Goal: Task Accomplishment & Management: Complete application form

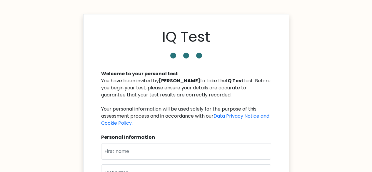
scroll to position [88, 0]
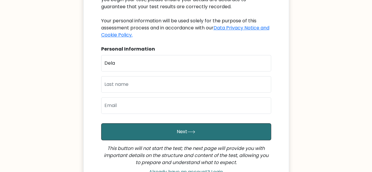
type input "Dela"
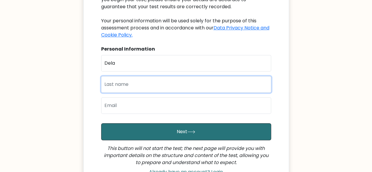
click at [120, 84] on input "text" at bounding box center [186, 84] width 170 height 16
type input "Febriana"
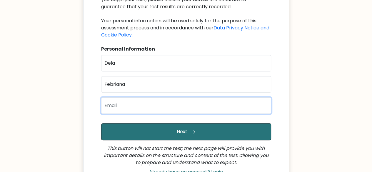
click at [119, 101] on input "email" at bounding box center [186, 105] width 170 height 16
type input "delafebriana99@gmail.com"
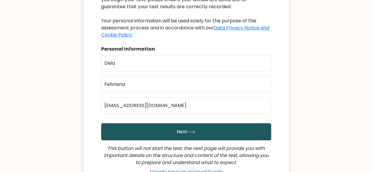
click at [200, 131] on button "Next" at bounding box center [186, 131] width 170 height 17
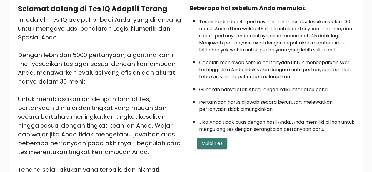
scroll to position [56, 0]
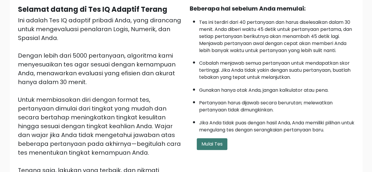
click at [213, 141] on font "Mulai Tes" at bounding box center [211, 143] width 21 height 7
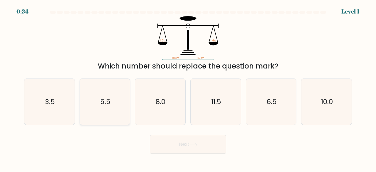
click at [114, 105] on icon "5.5" at bounding box center [105, 102] width 46 height 46
click at [188, 88] on input "b. 5.5" at bounding box center [188, 86] width 0 height 1
radio input "true"
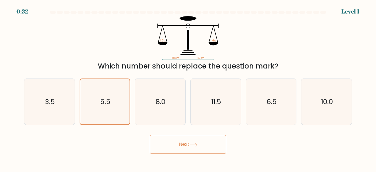
click at [160, 140] on button "Next" at bounding box center [188, 144] width 76 height 19
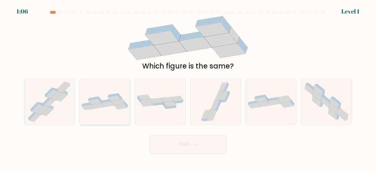
click at [110, 89] on div at bounding box center [105, 101] width 51 height 47
click at [188, 88] on input "b." at bounding box center [188, 86] width 0 height 1
radio input "true"
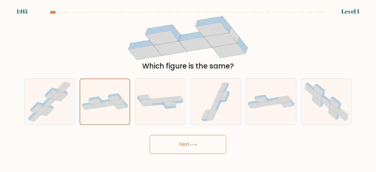
click at [170, 140] on button "Next" at bounding box center [188, 144] width 76 height 19
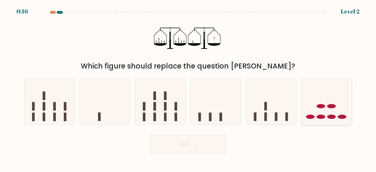
click at [324, 100] on icon at bounding box center [327, 101] width 50 height 41
click at [188, 88] on input "f." at bounding box center [188, 86] width 0 height 1
radio input "true"
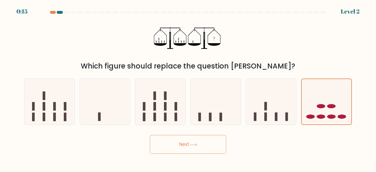
click at [215, 147] on button "Next" at bounding box center [188, 144] width 76 height 19
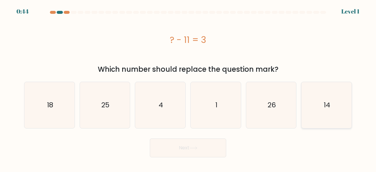
click at [321, 105] on icon "14" at bounding box center [327, 105] width 46 height 46
click at [188, 88] on input "f. 14" at bounding box center [188, 86] width 0 height 1
radio input "true"
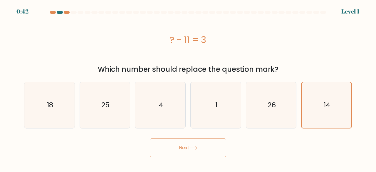
click at [208, 152] on button "Next" at bounding box center [188, 147] width 76 height 19
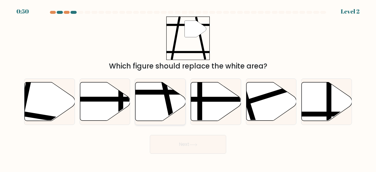
click at [159, 98] on icon at bounding box center [160, 101] width 50 height 38
click at [188, 88] on input "c." at bounding box center [188, 86] width 0 height 1
radio input "true"
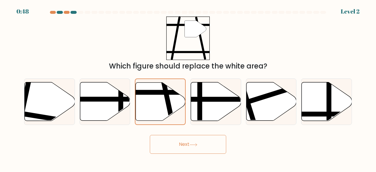
click at [171, 149] on button "Next" at bounding box center [188, 144] width 76 height 19
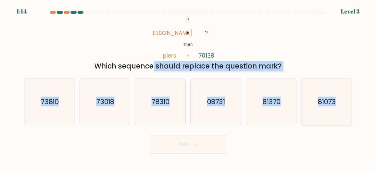
drag, startPoint x: 97, startPoint y: 65, endPoint x: 338, endPoint y: 96, distance: 243.2
click at [338, 96] on form "If ?" at bounding box center [188, 82] width 376 height 143
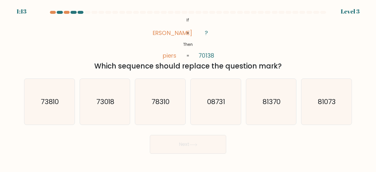
click at [207, 17] on icon "@import url('https://fonts.googleapis.com/css?family=Abril+Fatface:400,100,100i…" at bounding box center [188, 38] width 71 height 44
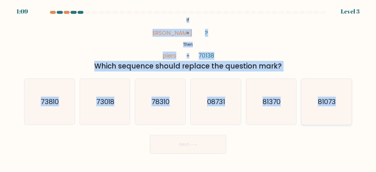
drag, startPoint x: 185, startPoint y: 19, endPoint x: 337, endPoint y: 96, distance: 170.6
click at [337, 96] on form "If ?" at bounding box center [188, 82] width 376 height 143
copy form "If Then pries piers ? 70138 = = Which sequence should replace the question mark…"
click at [239, 28] on div "@import url('https://fonts.googleapis.com/css?family=Abril+Fatface:400,100,100i…" at bounding box center [188, 43] width 335 height 55
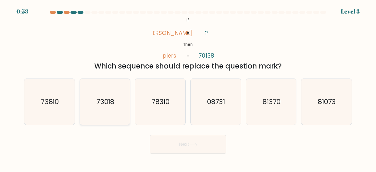
click at [103, 103] on text "73018" at bounding box center [105, 102] width 18 height 10
click at [188, 88] on input "b. 73018" at bounding box center [188, 86] width 0 height 1
radio input "true"
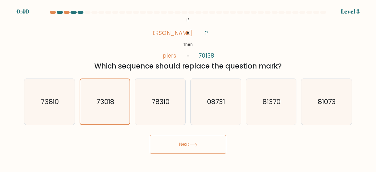
click at [185, 145] on button "Next" at bounding box center [188, 144] width 76 height 19
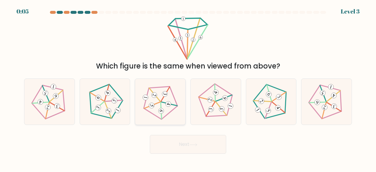
click at [164, 110] on icon at bounding box center [160, 101] width 37 height 37
click at [188, 88] on input "c." at bounding box center [188, 86] width 0 height 1
radio input "true"
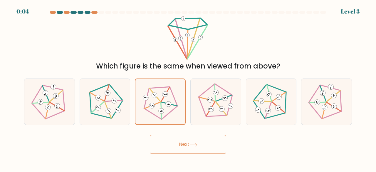
click at [174, 143] on button "Next" at bounding box center [188, 144] width 76 height 19
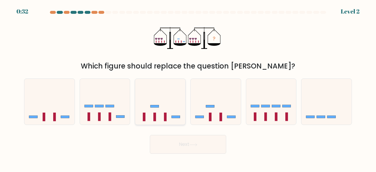
click at [159, 115] on icon at bounding box center [160, 101] width 50 height 41
click at [188, 88] on input "c." at bounding box center [188, 86] width 0 height 1
radio input "true"
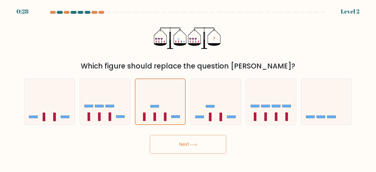
click at [173, 150] on button "Next" at bounding box center [188, 144] width 76 height 19
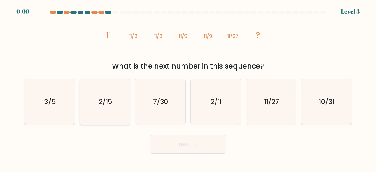
click at [110, 105] on text "2/15" at bounding box center [106, 102] width 14 height 10
click at [188, 88] on input "b. 2/15" at bounding box center [188, 86] width 0 height 1
radio input "true"
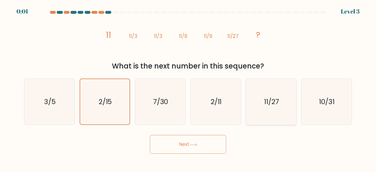
click at [287, 97] on icon "11/27" at bounding box center [271, 102] width 46 height 46
click at [188, 88] on input "e. 11/27" at bounding box center [188, 86] width 0 height 1
radio input "true"
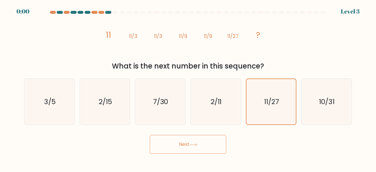
click at [209, 144] on button "Next" at bounding box center [188, 144] width 76 height 19
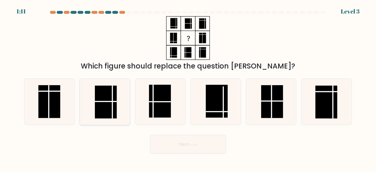
click at [114, 104] on rect at bounding box center [106, 102] width 22 height 33
click at [188, 88] on input "b." at bounding box center [188, 86] width 0 height 1
radio input "true"
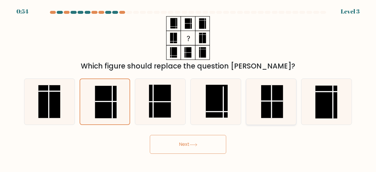
click at [267, 103] on rect at bounding box center [272, 101] width 22 height 33
click at [188, 88] on input "e." at bounding box center [188, 86] width 0 height 1
radio input "true"
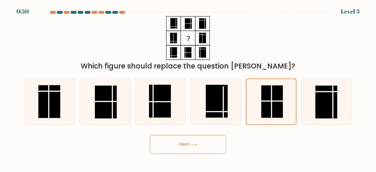
click at [210, 149] on button "Next" at bounding box center [188, 144] width 76 height 19
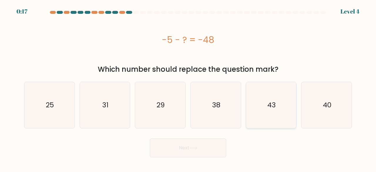
click at [261, 117] on icon "43" at bounding box center [271, 105] width 46 height 46
click at [188, 88] on input "e. 43" at bounding box center [188, 86] width 0 height 1
radio input "true"
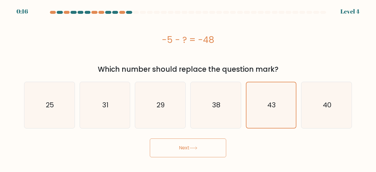
click at [199, 143] on button "Next" at bounding box center [188, 147] width 76 height 19
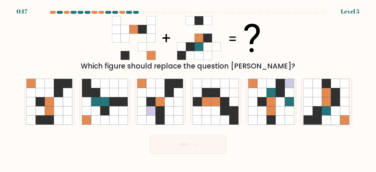
click at [324, 109] on icon at bounding box center [326, 110] width 9 height 9
click at [188, 88] on input "f." at bounding box center [188, 86] width 0 height 1
radio input "true"
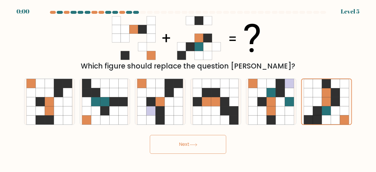
click at [207, 150] on button "Next" at bounding box center [188, 144] width 76 height 19
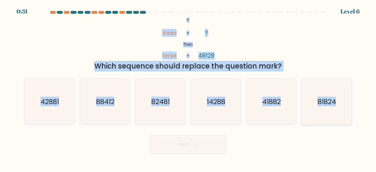
drag, startPoint x: 187, startPoint y: 19, endPoint x: 335, endPoint y: 98, distance: 167.8
click at [335, 98] on form "If ?" at bounding box center [188, 82] width 376 height 143
copy form "f Then trees terse ? 48128 = = Which sequence should replace the question mark?…"
click at [173, 68] on div "Which sequence should replace the question mark?" at bounding box center [188, 66] width 321 height 11
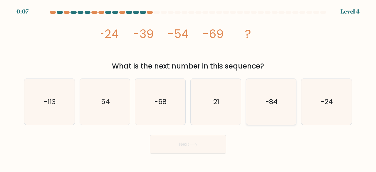
click at [263, 93] on icon "-84" at bounding box center [271, 102] width 46 height 46
click at [188, 88] on input "e. -84" at bounding box center [188, 86] width 0 height 1
radio input "true"
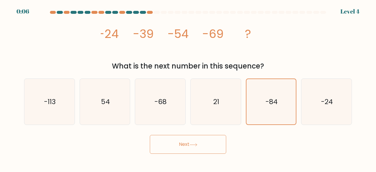
click at [212, 148] on button "Next" at bounding box center [188, 144] width 76 height 19
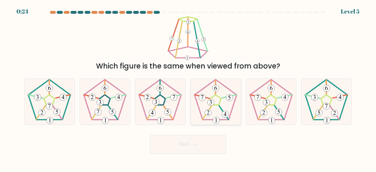
click at [219, 105] on 231 at bounding box center [215, 100] width 11 height 10
click at [188, 88] on input "d." at bounding box center [188, 86] width 0 height 1
radio input "true"
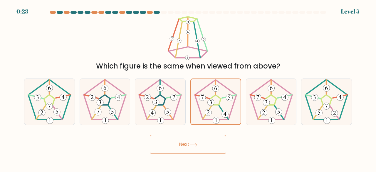
click at [201, 145] on button "Next" at bounding box center [188, 144] width 76 height 19
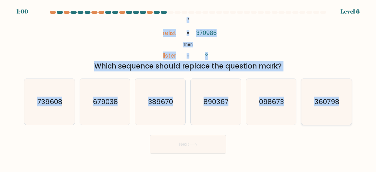
drag, startPoint x: 186, startPoint y: 21, endPoint x: 340, endPoint y: 101, distance: 172.8
click at [340, 101] on form "If ?" at bounding box center [188, 82] width 376 height 143
copy form "If Then relist lister 370986 ? = = Which sequence should replace the question m…"
click at [270, 100] on text "098673" at bounding box center [271, 102] width 25 height 10
click at [188, 88] on input "e. 098673" at bounding box center [188, 86] width 0 height 1
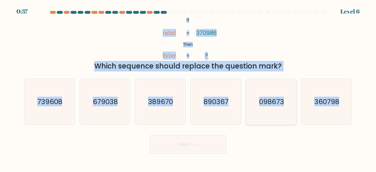
radio input "true"
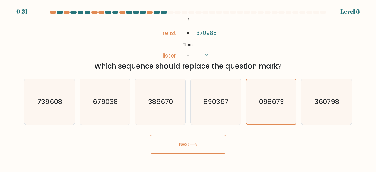
click at [196, 147] on button "Next" at bounding box center [188, 144] width 76 height 19
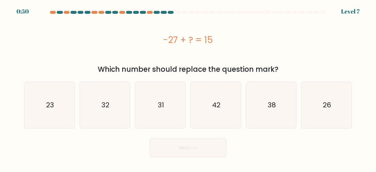
drag, startPoint x: 162, startPoint y: 38, endPoint x: 227, endPoint y: 47, distance: 66.1
click at [227, 47] on div "-27 + ? = 15" at bounding box center [188, 39] width 328 height 47
copy div "-27 + ? = 15"
click at [221, 103] on icon "42" at bounding box center [216, 105] width 46 height 46
click at [188, 88] on input "d. 42" at bounding box center [188, 86] width 0 height 1
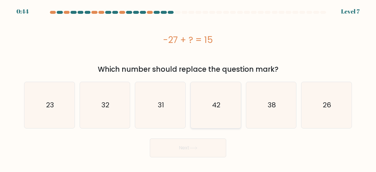
radio input "true"
click at [197, 145] on button "Next" at bounding box center [188, 147] width 76 height 19
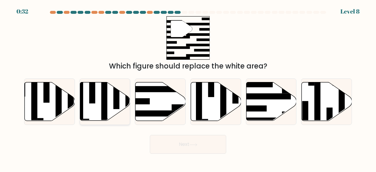
click at [117, 88] on rect at bounding box center [116, 91] width 6 height 36
click at [188, 88] on input "b." at bounding box center [188, 86] width 0 height 1
radio input "true"
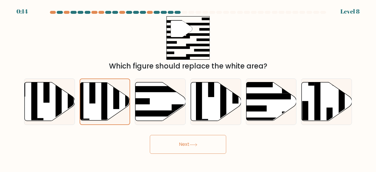
click at [187, 144] on button "Next" at bounding box center [188, 144] width 76 height 19
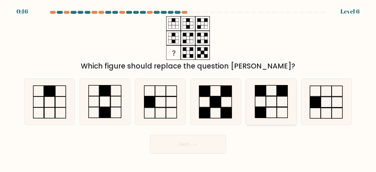
click at [278, 108] on icon at bounding box center [271, 102] width 46 height 46
click at [188, 88] on input "e." at bounding box center [188, 86] width 0 height 1
radio input "true"
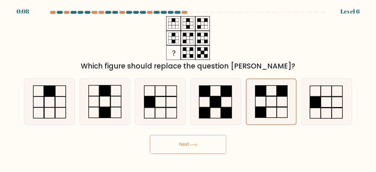
click at [209, 142] on button "Next" at bounding box center [188, 144] width 76 height 19
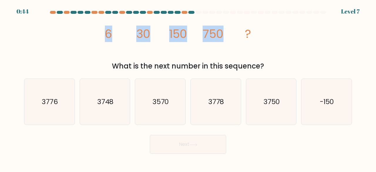
drag, startPoint x: 104, startPoint y: 38, endPoint x: 230, endPoint y: 42, distance: 126.7
click at [230, 42] on icon "image/svg+xml 6 30 150 750 ?" at bounding box center [188, 38] width 175 height 44
copy g "6 30 150 750"
click at [125, 38] on icon "image/svg+xml 6 30 150 750 ?" at bounding box center [188, 38] width 175 height 44
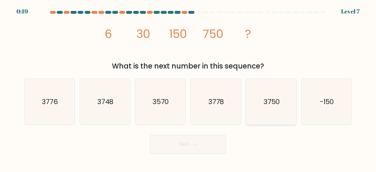
click at [269, 93] on icon "3750" at bounding box center [271, 102] width 46 height 46
click at [188, 88] on input "e. 3750" at bounding box center [188, 86] width 0 height 1
radio input "true"
click at [197, 147] on button "Next" at bounding box center [188, 144] width 76 height 19
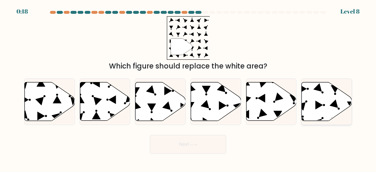
click at [317, 107] on icon at bounding box center [320, 105] width 8 height 9
click at [188, 88] on input "f." at bounding box center [188, 86] width 0 height 1
radio input "true"
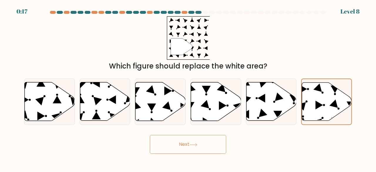
click at [214, 146] on button "Next" at bounding box center [188, 144] width 76 height 19
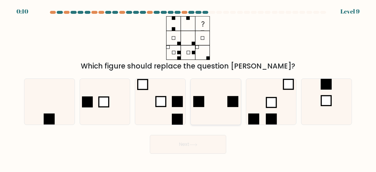
click at [222, 100] on icon at bounding box center [216, 102] width 46 height 46
click at [188, 88] on input "d." at bounding box center [188, 86] width 0 height 1
radio input "true"
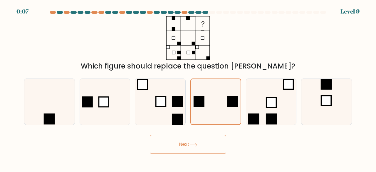
click at [212, 145] on button "Next" at bounding box center [188, 144] width 76 height 19
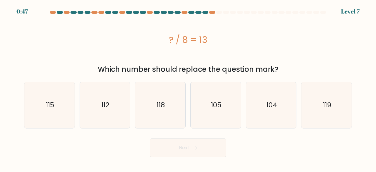
drag, startPoint x: 169, startPoint y: 40, endPoint x: 216, endPoint y: 39, distance: 47.0
click at [216, 39] on div "? / 8 = 13" at bounding box center [188, 39] width 328 height 13
copy div "? / 8 = 13"
click at [177, 38] on div "? / 8 = 13" at bounding box center [188, 39] width 328 height 13
click at [113, 111] on icon "112" at bounding box center [105, 105] width 46 height 46
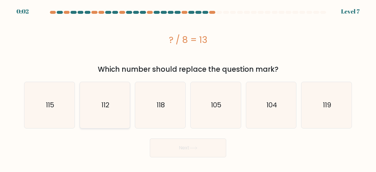
click at [188, 88] on input "b. 112" at bounding box center [188, 86] width 0 height 1
radio input "true"
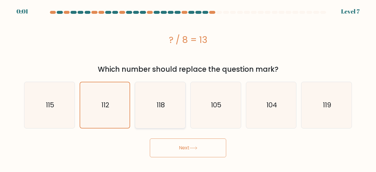
click at [181, 111] on icon "118" at bounding box center [160, 105] width 46 height 46
click at [188, 88] on input "c. 118" at bounding box center [188, 86] width 0 height 1
radio input "true"
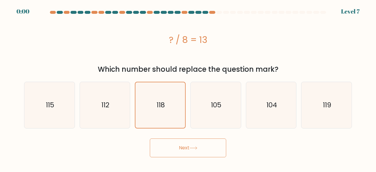
click at [194, 141] on button "Next" at bounding box center [188, 147] width 76 height 19
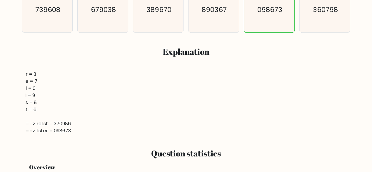
scroll to position [171, 0]
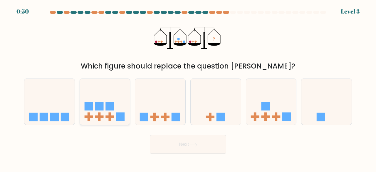
click at [102, 108] on rect at bounding box center [99, 106] width 9 height 9
click at [188, 88] on input "b." at bounding box center [188, 86] width 0 height 1
radio input "true"
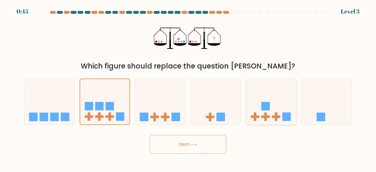
click at [259, 103] on icon at bounding box center [271, 101] width 50 height 41
click at [188, 88] on input "e." at bounding box center [188, 86] width 0 height 1
radio input "true"
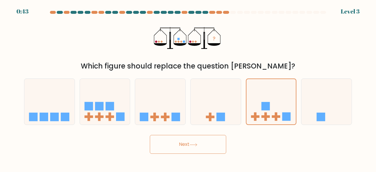
click at [201, 145] on button "Next" at bounding box center [188, 144] width 76 height 19
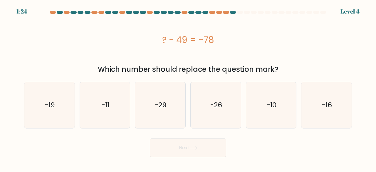
drag, startPoint x: 159, startPoint y: 38, endPoint x: 213, endPoint y: 38, distance: 53.5
click at [213, 38] on div "? - 49 = -78" at bounding box center [188, 39] width 328 height 13
click at [167, 104] on icon "-29" at bounding box center [160, 105] width 46 height 46
click at [188, 88] on input "c. -29" at bounding box center [188, 86] width 0 height 1
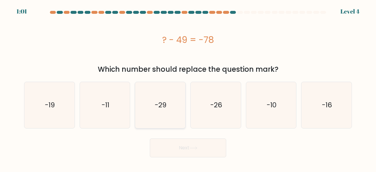
radio input "true"
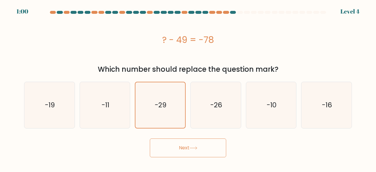
click at [187, 148] on button "Next" at bounding box center [188, 147] width 76 height 19
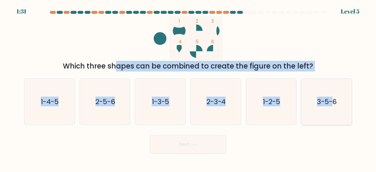
drag, startPoint x: 67, startPoint y: 64, endPoint x: 334, endPoint y: 100, distance: 269.8
click at [334, 100] on form at bounding box center [188, 82] width 376 height 143
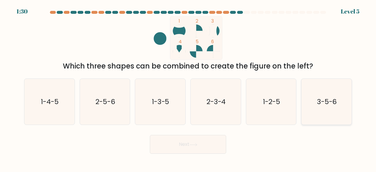
click at [337, 101] on text "3-5-6" at bounding box center [327, 102] width 20 height 10
click at [188, 88] on input "f. 3-5-6" at bounding box center [188, 86] width 0 height 1
radio input "true"
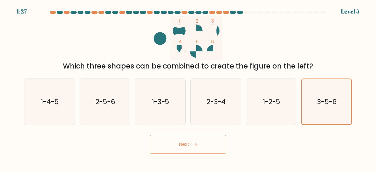
drag, startPoint x: 65, startPoint y: 63, endPoint x: 287, endPoint y: 68, distance: 222.2
click at [287, 68] on div "Which three shapes can be combined to create the figure on the left?" at bounding box center [188, 66] width 321 height 11
click at [290, 63] on div "Which three shapes can be combined to create the figure on the left?" at bounding box center [188, 66] width 321 height 11
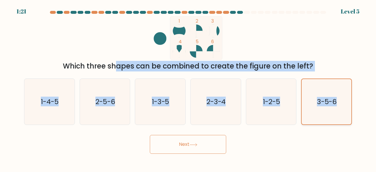
drag, startPoint x: 65, startPoint y: 65, endPoint x: 336, endPoint y: 103, distance: 274.4
click at [336, 103] on form at bounding box center [188, 82] width 376 height 143
copy form "Which three shapes can be combined to create the figure on the left? a. 1-4-5 b…"
click at [174, 72] on form at bounding box center [188, 82] width 376 height 143
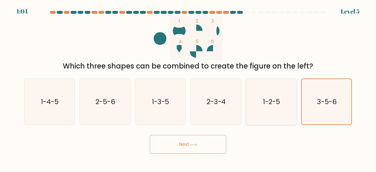
click at [263, 98] on text "1-2-5" at bounding box center [271, 102] width 17 height 10
click at [188, 88] on input "e. 1-2-5" at bounding box center [188, 86] width 0 height 1
radio input "true"
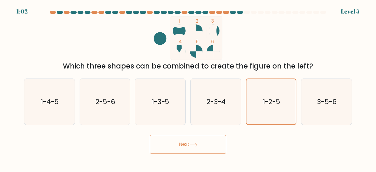
click at [199, 144] on button "Next" at bounding box center [188, 144] width 76 height 19
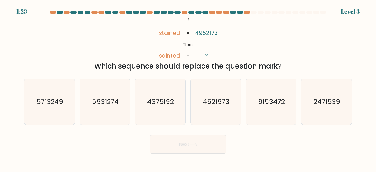
drag, startPoint x: 185, startPoint y: 19, endPoint x: 284, endPoint y: 65, distance: 109.1
click at [284, 65] on div "@import url('https://fonts.googleapis.com/css?family=Abril+Fatface:400,100,100i…" at bounding box center [188, 43] width 335 height 55
copy div "If Then stained sainted 4952173 ? = = Which sequence should replace the questio…"
click at [223, 105] on text "4521973" at bounding box center [216, 102] width 27 height 10
click at [188, 88] on input "d. 4521973" at bounding box center [188, 86] width 0 height 1
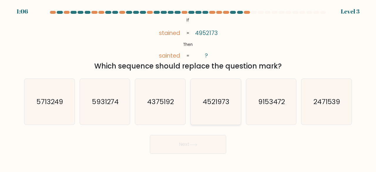
radio input "true"
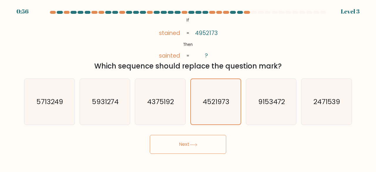
click at [193, 143] on button "Next" at bounding box center [188, 144] width 76 height 19
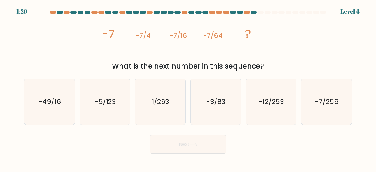
drag, startPoint x: 109, startPoint y: 35, endPoint x: 263, endPoint y: 68, distance: 157.7
click at [263, 68] on div "image/svg+xml -7 -7/4 -7/16 -7/64 ? What is the next number in this sequence?" at bounding box center [188, 43] width 335 height 55
copy div "7 -7/4 -7/16 -7/64 ? What is the next number in this sequence?"
click at [263, 68] on div "What is the next number in this sequence?" at bounding box center [188, 66] width 321 height 11
click at [316, 101] on text "-7/256" at bounding box center [327, 102] width 23 height 10
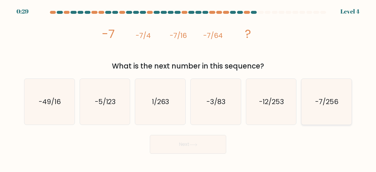
click at [188, 88] on input "f. -7/256" at bounding box center [188, 86] width 0 height 1
radio input "true"
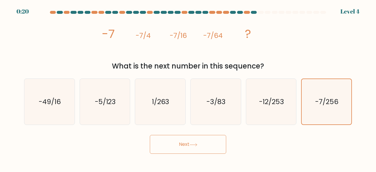
click at [195, 148] on button "Next" at bounding box center [188, 144] width 76 height 19
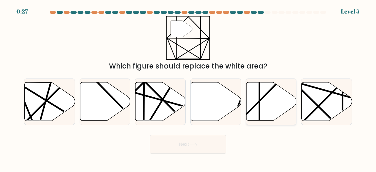
click at [254, 114] on icon at bounding box center [271, 101] width 50 height 38
click at [188, 88] on input "e." at bounding box center [188, 86] width 0 height 1
radio input "true"
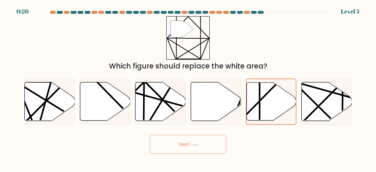
click at [210, 140] on button "Next" at bounding box center [188, 144] width 76 height 19
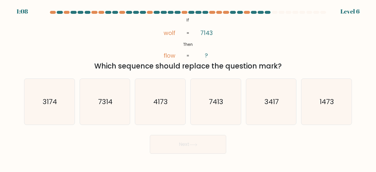
drag, startPoint x: 180, startPoint y: 21, endPoint x: 287, endPoint y: 63, distance: 114.8
click at [287, 63] on div "@import url('https://fonts.googleapis.com/css?family=Abril+Fatface:400,100,100i…" at bounding box center [188, 43] width 335 height 55
copy div "If Then wolf flow 7143 ? = = Which sequence should replace the question mark?"
click at [57, 101] on text "3174" at bounding box center [50, 102] width 14 height 10
click at [188, 88] on input "a. 3174" at bounding box center [188, 86] width 0 height 1
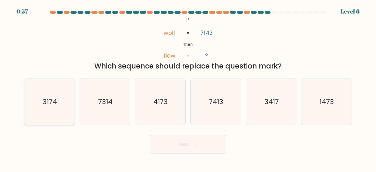
radio input "true"
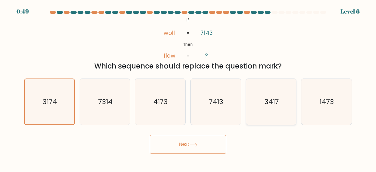
click at [279, 82] on icon "3417" at bounding box center [271, 102] width 46 height 46
click at [188, 86] on input "e. 3417" at bounding box center [188, 86] width 0 height 1
radio input "true"
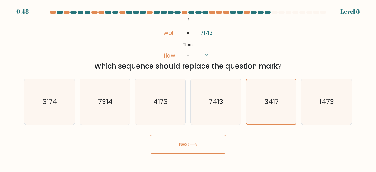
click at [192, 148] on button "Next" at bounding box center [188, 144] width 76 height 19
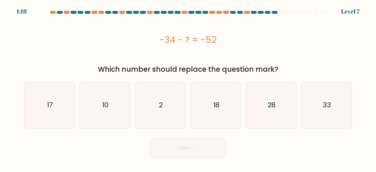
drag, startPoint x: 159, startPoint y: 40, endPoint x: 215, endPoint y: 43, distance: 56.8
click at [215, 43] on div "-34 - ? = -52" at bounding box center [188, 39] width 328 height 13
copy div "-34 - ? = -52"
click at [219, 43] on div "-34 - ? = -52" at bounding box center [188, 39] width 328 height 13
click at [213, 98] on icon "18" at bounding box center [216, 105] width 46 height 46
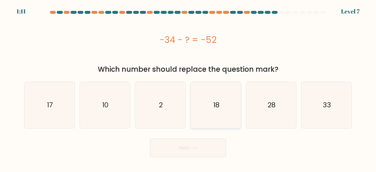
click at [188, 88] on input "d. 18" at bounding box center [188, 86] width 0 height 1
radio input "true"
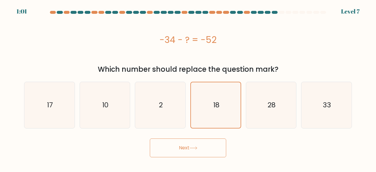
click at [188, 151] on button "Next" at bounding box center [188, 147] width 76 height 19
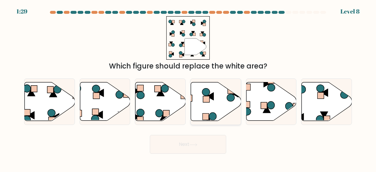
click at [216, 107] on icon at bounding box center [216, 101] width 50 height 38
click at [188, 88] on input "d." at bounding box center [188, 86] width 0 height 1
radio input "true"
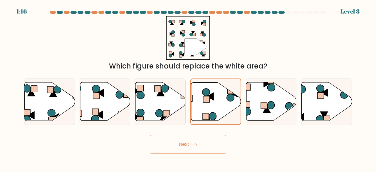
click at [199, 147] on button "Next" at bounding box center [188, 144] width 76 height 19
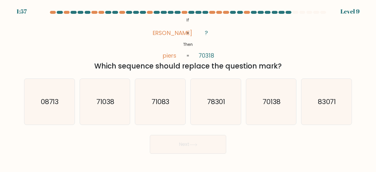
drag, startPoint x: 181, startPoint y: 18, endPoint x: 284, endPoint y: 64, distance: 113.1
click at [284, 64] on div "@import url('https://fonts.googleapis.com/css?family=Abril+Fatface:400,100,100i…" at bounding box center [188, 43] width 335 height 55
copy div "If Then pries piers ? 70318 = = Which sequence should replace the question mark?"
click at [154, 98] on text "71083" at bounding box center [161, 102] width 18 height 10
click at [188, 88] on input "c. 71083" at bounding box center [188, 86] width 0 height 1
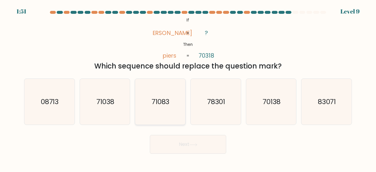
radio input "true"
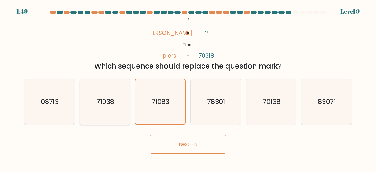
click at [105, 99] on text "71038" at bounding box center [105, 102] width 18 height 10
click at [188, 88] on input "b. 71038" at bounding box center [188, 86] width 0 height 1
radio input "true"
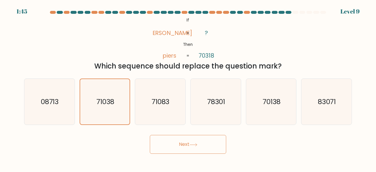
click at [175, 138] on button "Next" at bounding box center [188, 144] width 76 height 19
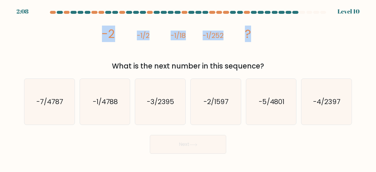
drag, startPoint x: 103, startPoint y: 34, endPoint x: 250, endPoint y: 32, distance: 146.9
click at [250, 32] on g "-2 -1/2 -1/18 -1/252 ?" at bounding box center [176, 34] width 149 height 16
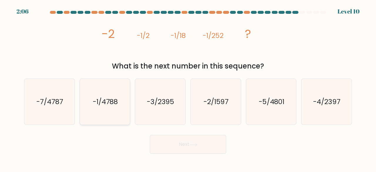
click at [110, 93] on icon "-1/4788" at bounding box center [105, 102] width 46 height 46
click at [188, 88] on input "b. -1/4788" at bounding box center [188, 86] width 0 height 1
radio input "true"
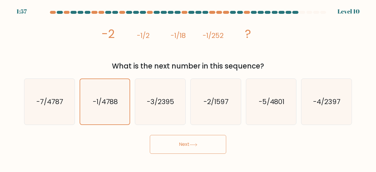
drag, startPoint x: 107, startPoint y: 35, endPoint x: 264, endPoint y: 66, distance: 160.5
click at [264, 66] on div "image/svg+xml -2 -1/2 -1/18 -1/252 ? What is the next number in this sequence?" at bounding box center [188, 43] width 335 height 55
copy div "2 -1/2 -1/18 -1/252 ? What is the next number in this sequence?"
click at [147, 67] on div "What is the next number in this sequence?" at bounding box center [188, 66] width 321 height 11
click at [175, 145] on button "Next" at bounding box center [188, 144] width 76 height 19
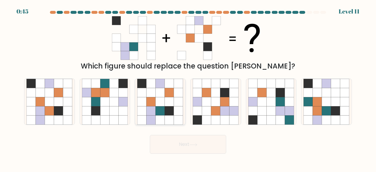
click at [168, 103] on icon at bounding box center [169, 101] width 9 height 9
click at [188, 88] on input "c." at bounding box center [188, 86] width 0 height 1
radio input "true"
click at [183, 146] on button "Next" at bounding box center [188, 144] width 76 height 19
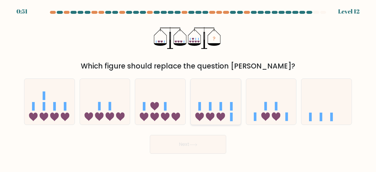
click at [213, 111] on icon at bounding box center [216, 101] width 50 height 41
click at [188, 88] on input "d." at bounding box center [188, 86] width 0 height 1
radio input "true"
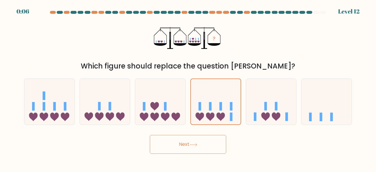
click at [190, 144] on button "Next" at bounding box center [188, 144] width 76 height 19
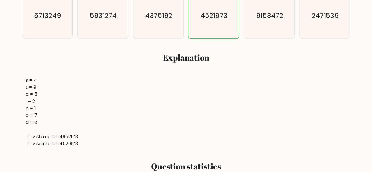
scroll to position [165, 0]
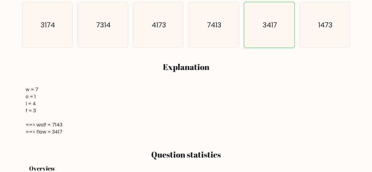
scroll to position [156, 0]
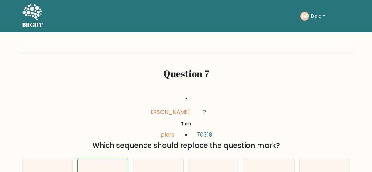
scroll to position [130, 0]
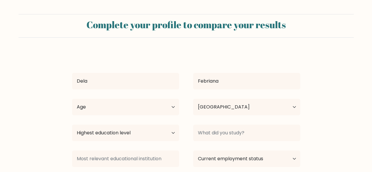
select select "ID"
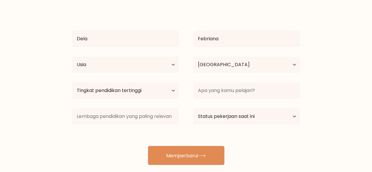
scroll to position [42, 0]
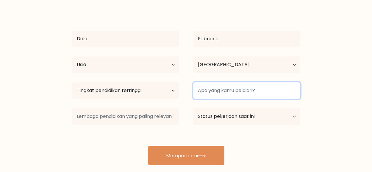
click at [233, 93] on input at bounding box center [246, 90] width 107 height 16
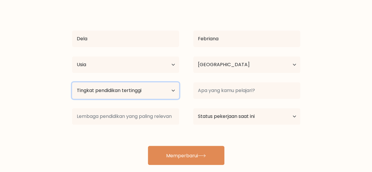
click at [174, 89] on select "Tingkat pendidikan tertinggi Tidak bersekolah Utama Sekolah Menengah Pertama Se…" at bounding box center [125, 90] width 107 height 16
select select "bachelors_degree"
click at [72, 82] on select "Tingkat pendidikan tertinggi Tidak bersekolah Utama Sekolah Menengah Pertama Se…" at bounding box center [125, 90] width 107 height 16
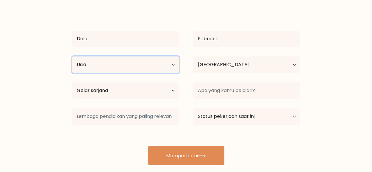
click at [134, 67] on select "Usia Di bawah 18 tahun 18-24 tahun 25-34 tahun 35-44 tahun 45-54 tahun 55-64 ta…" at bounding box center [125, 64] width 107 height 16
select select "18_24"
click at [72, 56] on select "Usia Di bawah 18 tahun 18-24 tahun 25-34 tahun 35-44 tahun 45-54 tahun 55-64 ta…" at bounding box center [125, 64] width 107 height 16
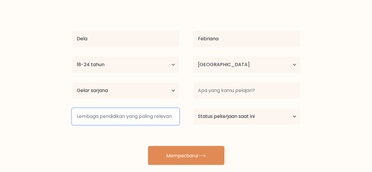
click at [159, 118] on input at bounding box center [125, 116] width 107 height 16
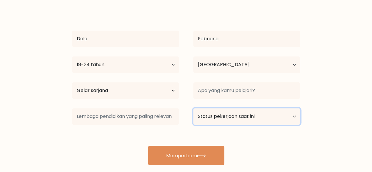
click at [237, 114] on select "Status pekerjaan saat ini Bekerja Murid Pensiun Lainnya / lebih suka tidak menj…" at bounding box center [246, 116] width 107 height 16
select select "other"
click at [193, 108] on select "Status pekerjaan saat ini Bekerja Murid Pensiun Lainnya / lebih suka tidak menj…" at bounding box center [246, 116] width 107 height 16
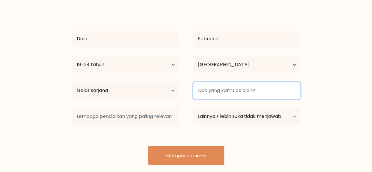
click at [221, 90] on input at bounding box center [246, 90] width 107 height 16
type input "T"
type input "psikotes"
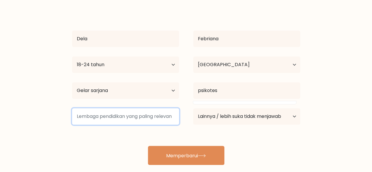
click at [105, 115] on input at bounding box center [125, 116] width 107 height 16
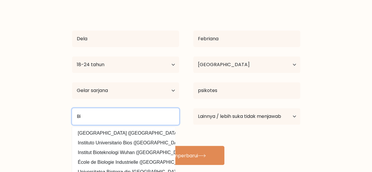
type input "B"
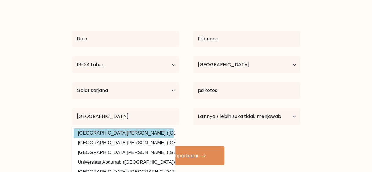
click at [99, 133] on div "Dela Febriana Usia Di bawah 18 tahun 18-24 tahun 25-34 tahun 35-44 tahun 45-54 …" at bounding box center [185, 86] width 235 height 155
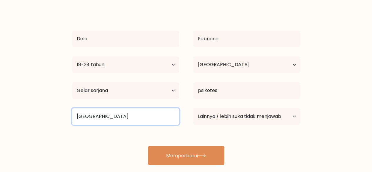
click at [132, 118] on input "Universitas Ahmad" at bounding box center [125, 116] width 107 height 16
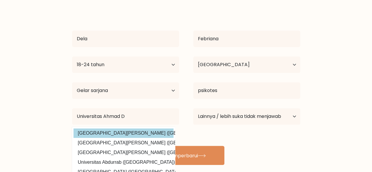
click at [133, 134] on div "Dela Febriana Usia Di bawah 18 tahun 18-24 tahun 25-34 tahun 35-44 tahun 45-54 …" at bounding box center [185, 86] width 235 height 155
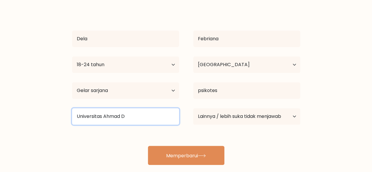
click at [131, 114] on input "Universitas Ahmad D" at bounding box center [125, 116] width 107 height 16
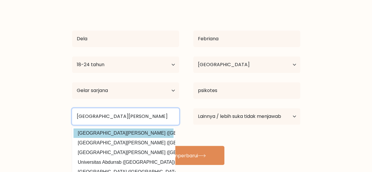
type input "Universitas Ahmad Dahlan"
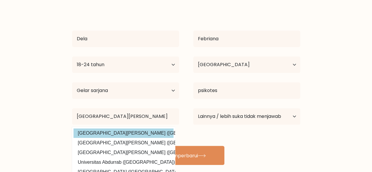
click at [139, 131] on div "Dela Febriana Usia Di bawah 18 tahun 18-24 tahun 25-34 tahun 35-44 tahun 45-54 …" at bounding box center [185, 86] width 235 height 155
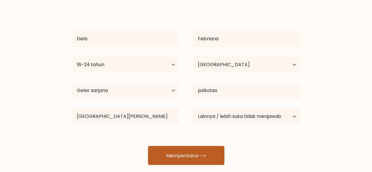
click at [204, 159] on button "Memperbarui" at bounding box center [186, 155] width 76 height 19
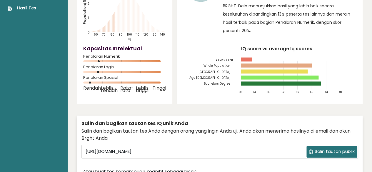
scroll to position [70, 0]
click at [312, 146] on button "Salin tautan publik" at bounding box center [331, 152] width 51 height 12
